Goal: Task Accomplishment & Management: Manage account settings

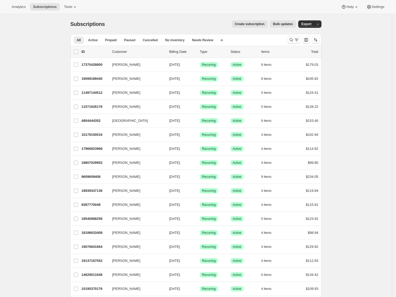
scroll to position [500, 0]
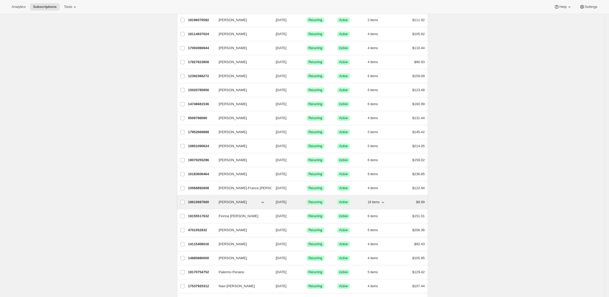
scroll to position [500, 0]
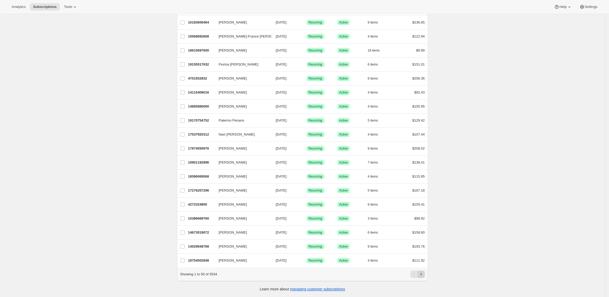
click at [421, 273] on icon "Next" at bounding box center [421, 274] width 5 height 5
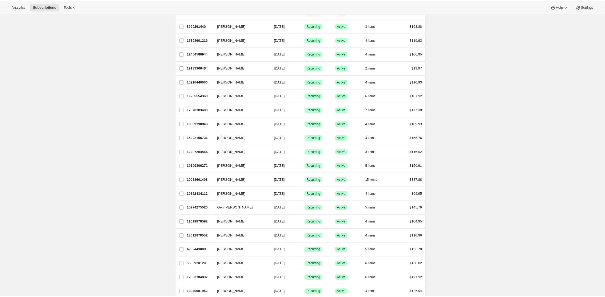
scroll to position [0, 0]
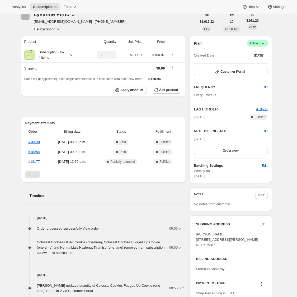
scroll to position [37, 0]
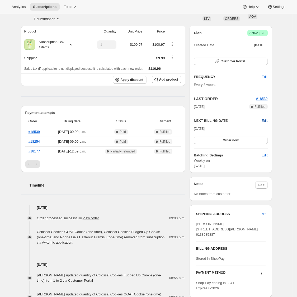
click at [265, 120] on span "Edit" at bounding box center [265, 120] width 6 height 5
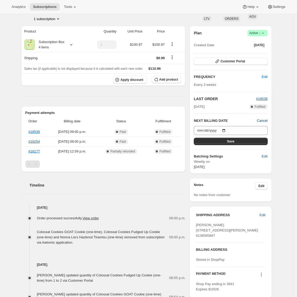
click at [264, 122] on span "Cancel" at bounding box center [262, 120] width 11 height 5
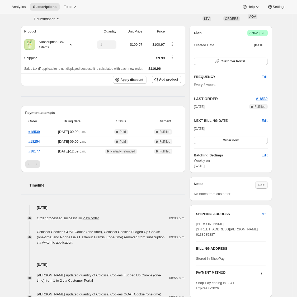
click at [261, 183] on span "Edit" at bounding box center [262, 185] width 6 height 4
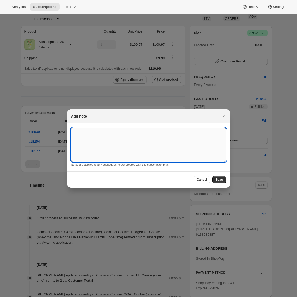
click at [168, 156] on textarea ":r2b:" at bounding box center [148, 145] width 155 height 34
type textarea "add 1x GOAT Cookie"
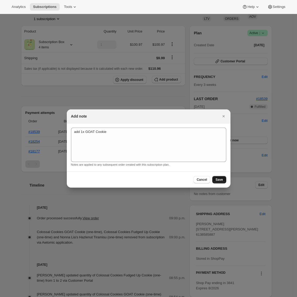
click at [221, 180] on span "Save" at bounding box center [219, 180] width 7 height 4
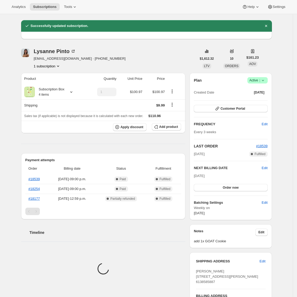
scroll to position [37, 0]
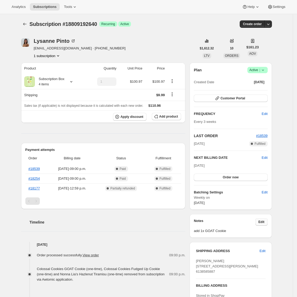
click at [264, 223] on span "Edit" at bounding box center [262, 222] width 6 height 4
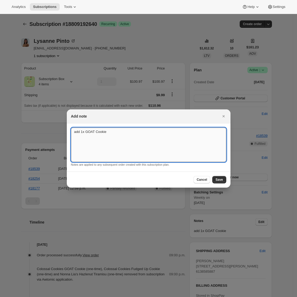
click at [84, 131] on textarea "add 1x GOAT Cookie" at bounding box center [148, 145] width 155 height 34
type textarea "add 2x GOAT Cookie"
click at [222, 177] on button "Save" at bounding box center [219, 179] width 14 height 7
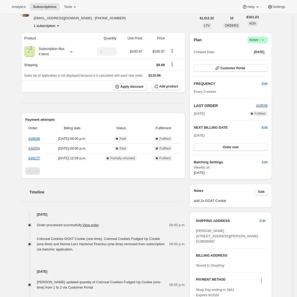
scroll to position [57, 0]
